Goal: Task Accomplishment & Management: Manage account settings

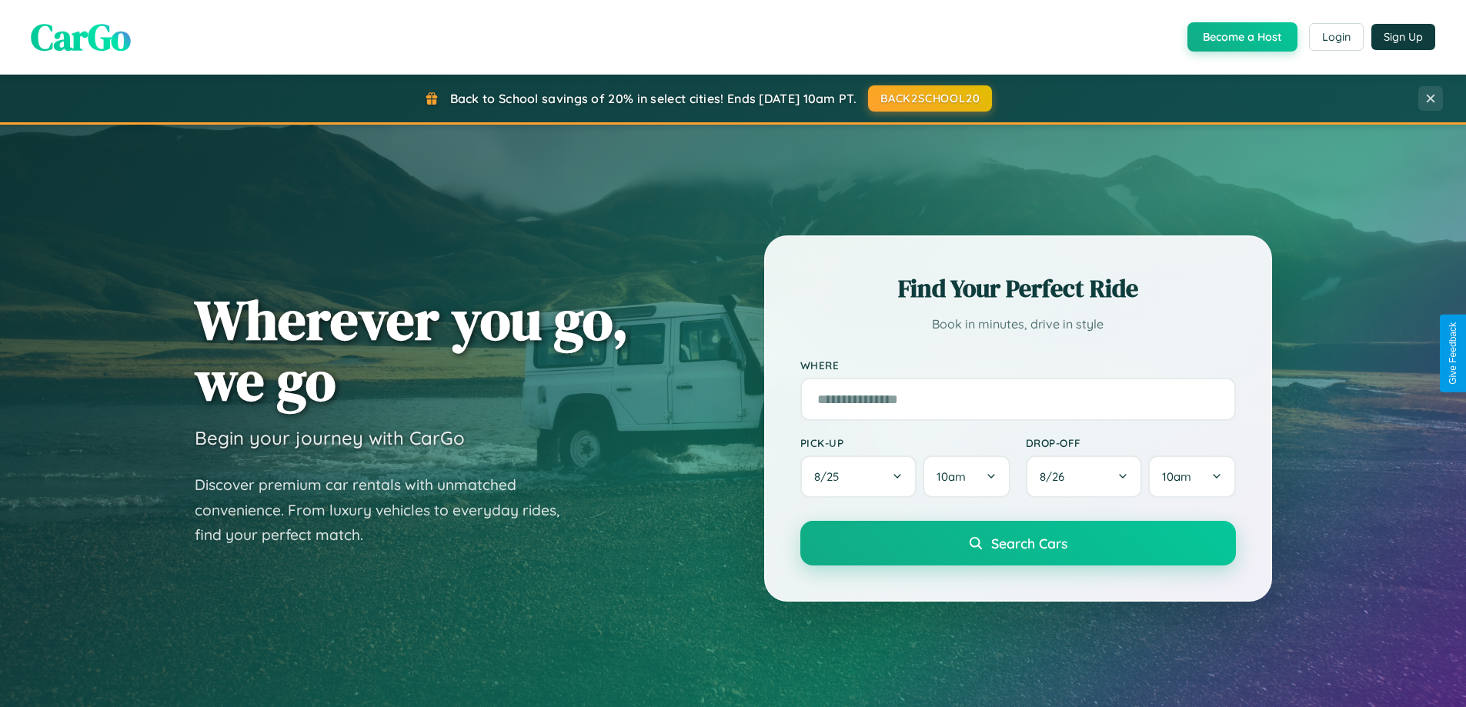
scroll to position [1059, 0]
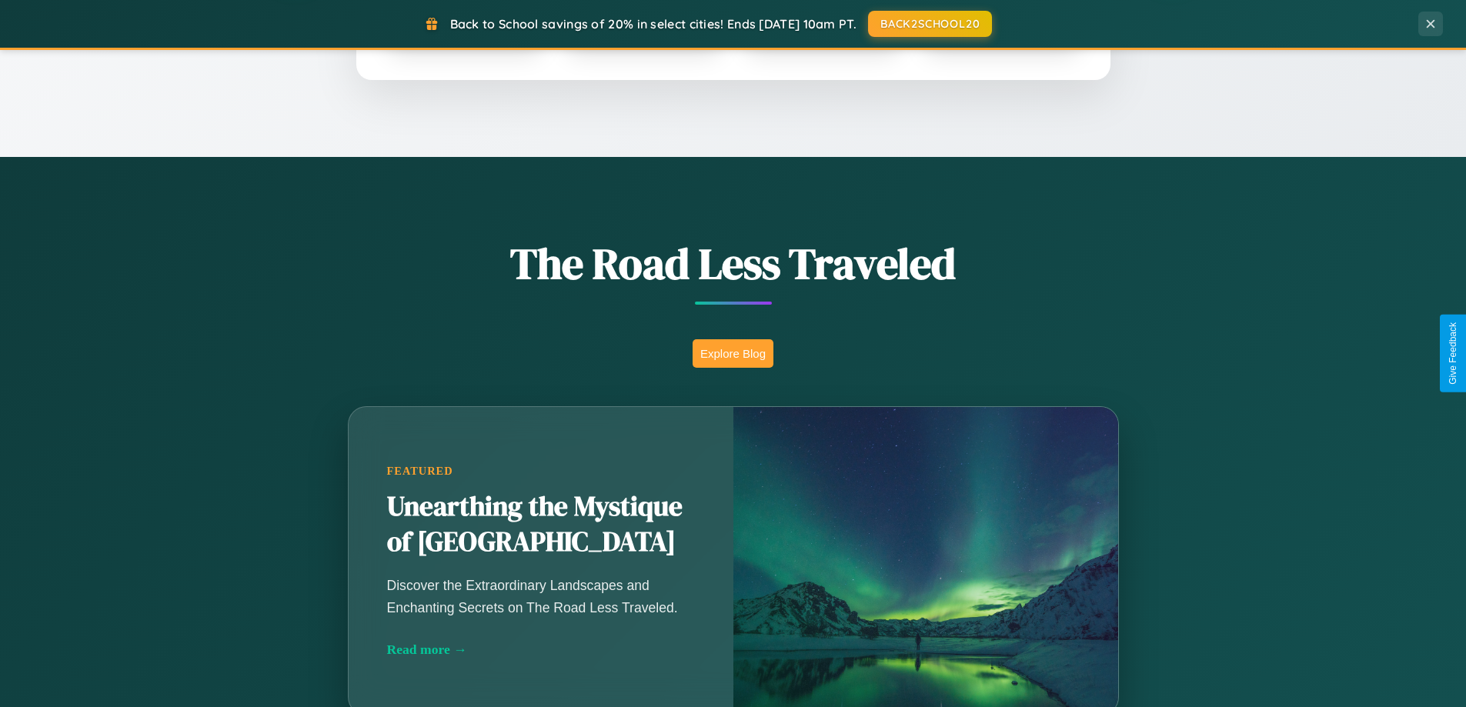
click at [733, 353] on button "Explore Blog" at bounding box center [733, 353] width 81 height 28
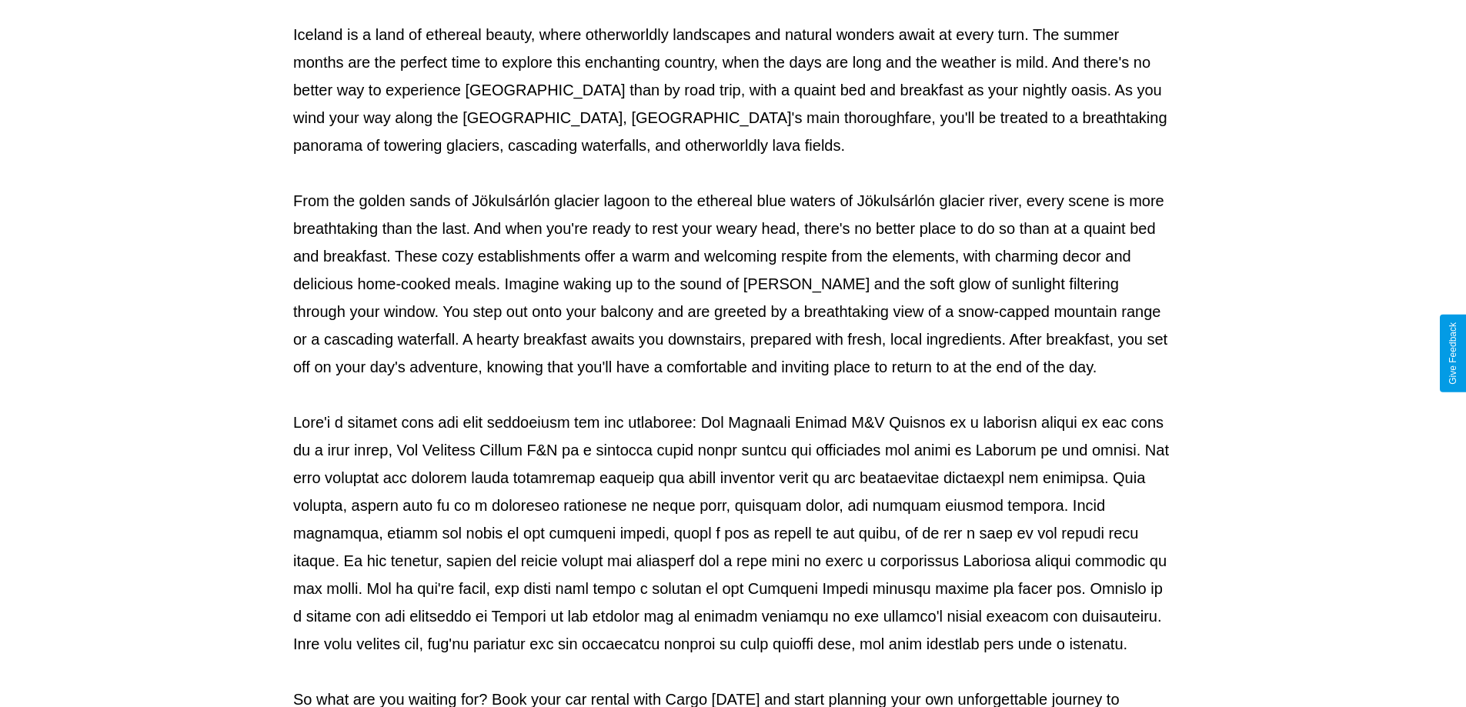
scroll to position [498, 0]
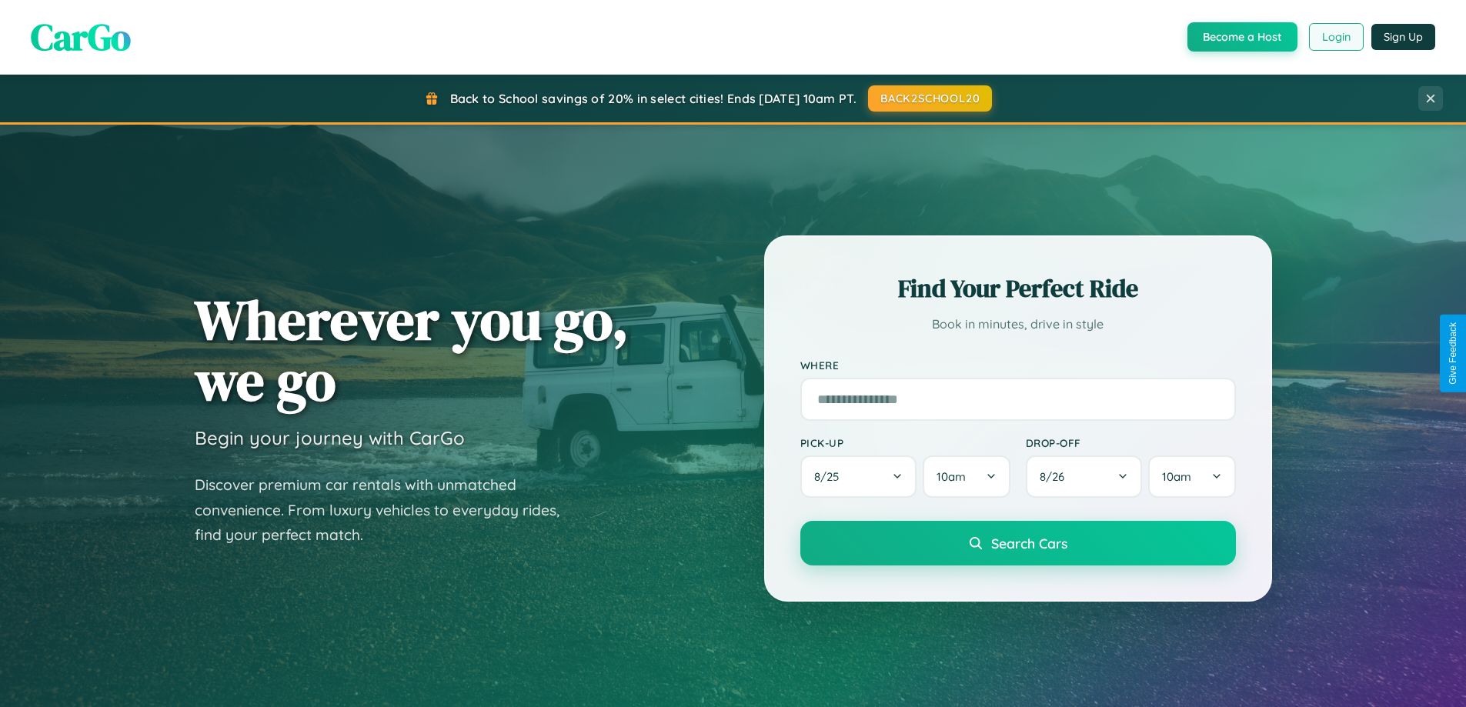
click at [1335, 37] on button "Login" at bounding box center [1336, 37] width 55 height 28
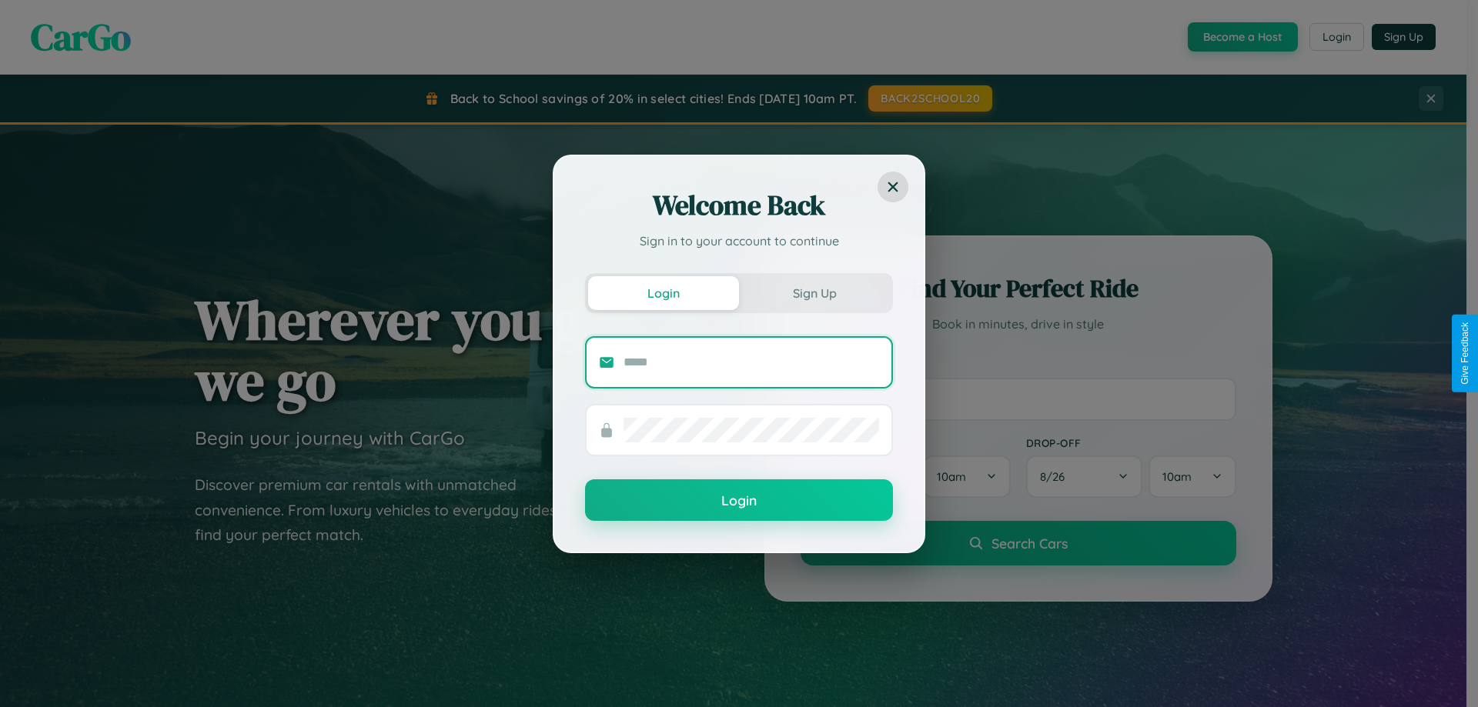
click at [751, 362] on input "text" at bounding box center [751, 362] width 256 height 25
type input "**********"
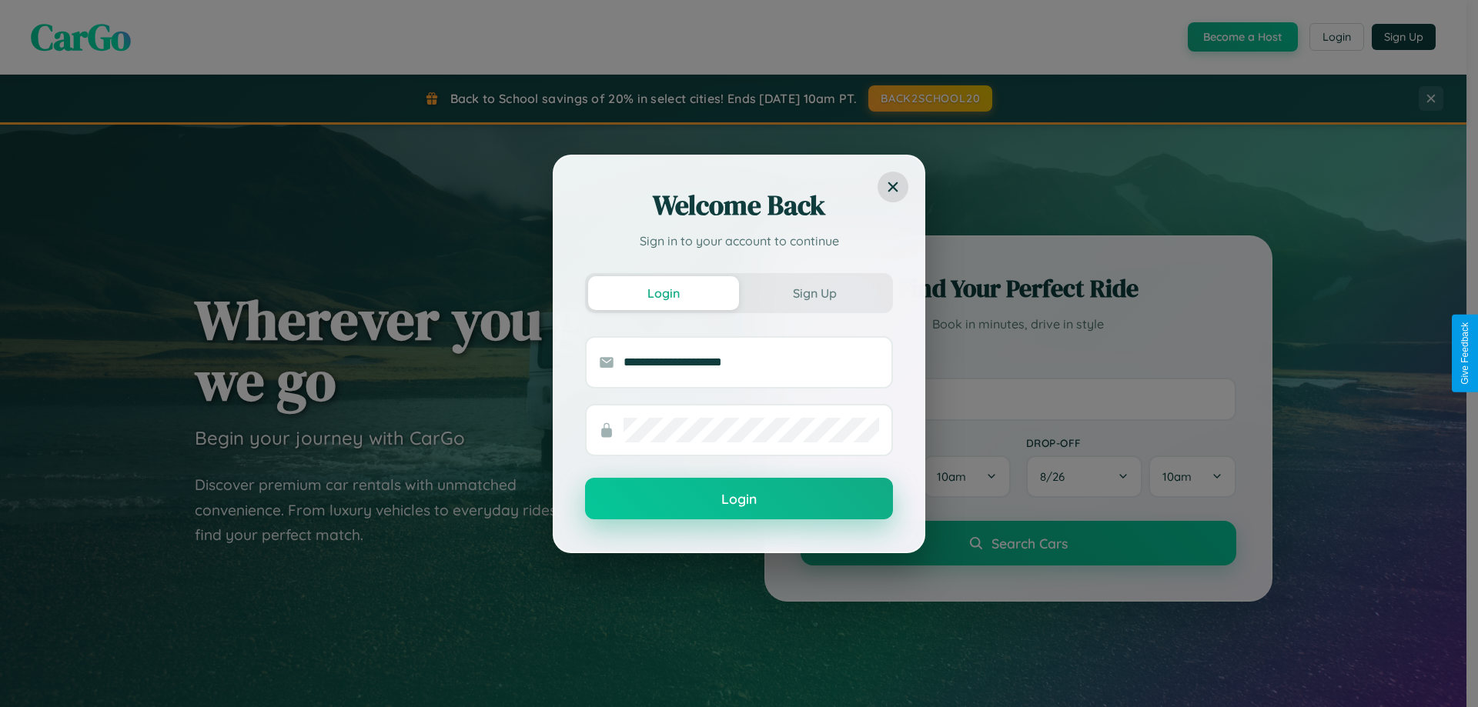
click at [739, 500] on button "Login" at bounding box center [739, 499] width 308 height 42
